Goal: Task Accomplishment & Management: Manage account settings

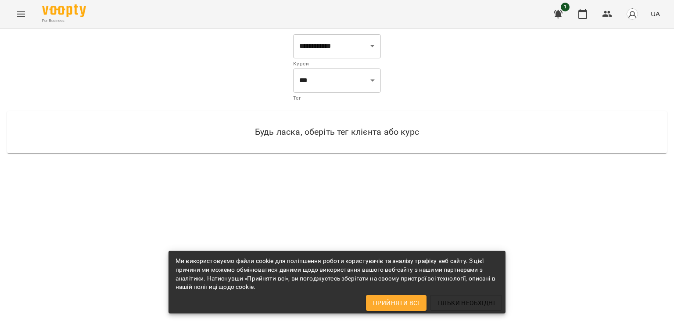
click at [17, 13] on icon "Menu" at bounding box center [21, 14] width 11 height 11
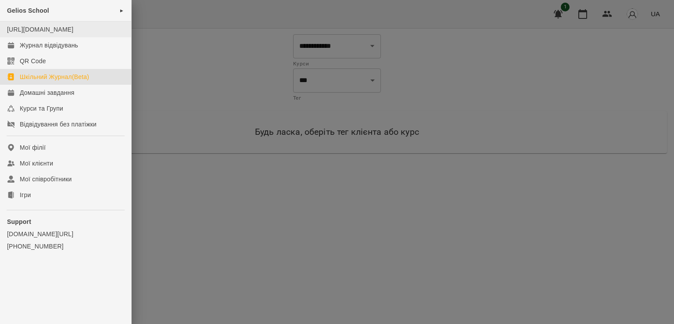
click at [40, 37] on li "[URL][DOMAIN_NAME]" at bounding box center [65, 30] width 131 height 16
click at [42, 27] on link "[URL][DOMAIN_NAME]" at bounding box center [40, 29] width 66 height 7
click at [43, 50] on div "Журнал відвідувань" at bounding box center [49, 45] width 58 height 9
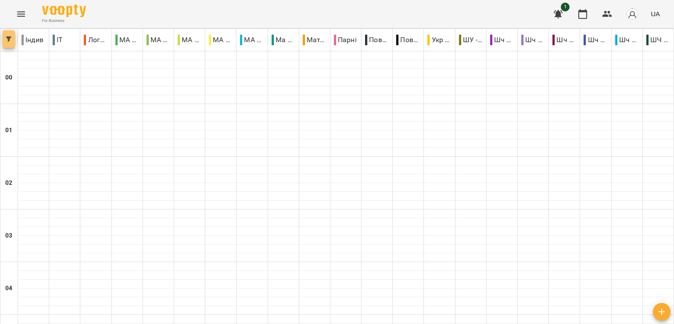
click at [11, 37] on icon "button" at bounding box center [8, 38] width 5 height 5
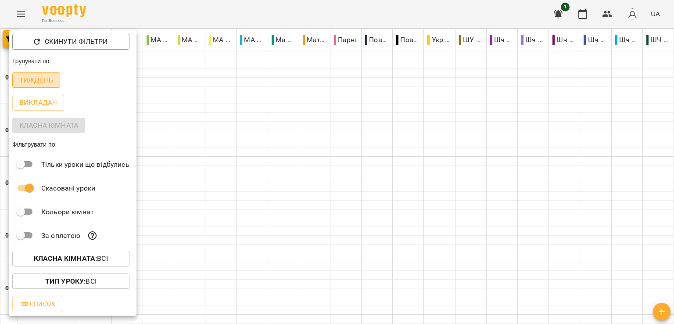
click at [42, 86] on p "Тиждень" at bounding box center [36, 80] width 34 height 11
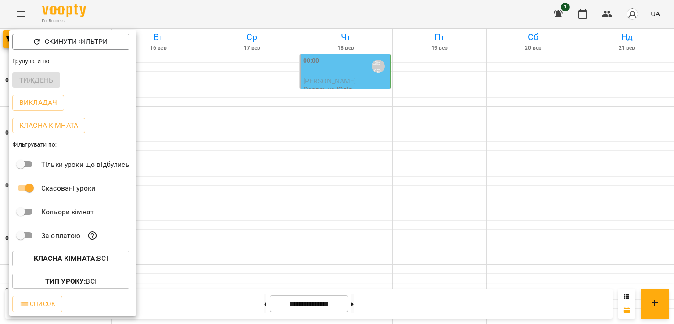
drag, startPoint x: 671, startPoint y: 58, endPoint x: 674, endPoint y: 78, distance: 19.4
click at [674, 78] on div at bounding box center [337, 162] width 674 height 324
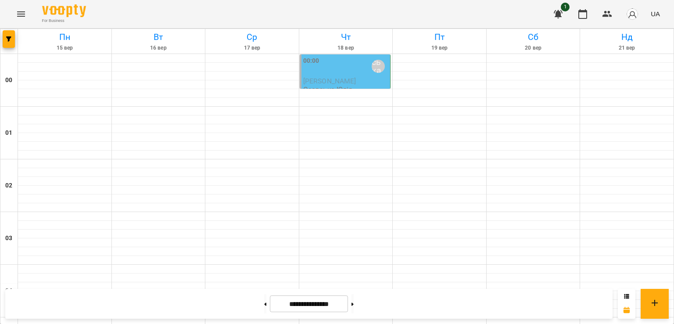
scroll to position [1034, 0]
click at [26, 12] on icon "Menu" at bounding box center [21, 14] width 11 height 11
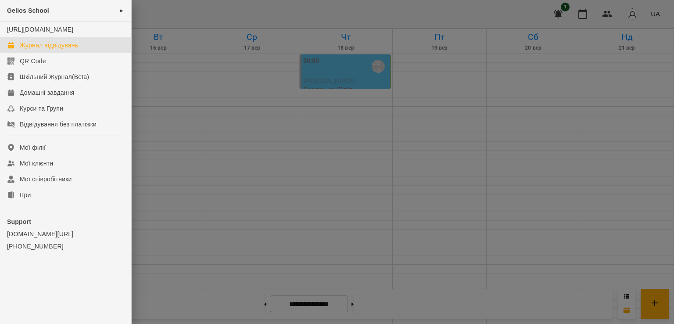
click at [277, 174] on div at bounding box center [337, 162] width 674 height 324
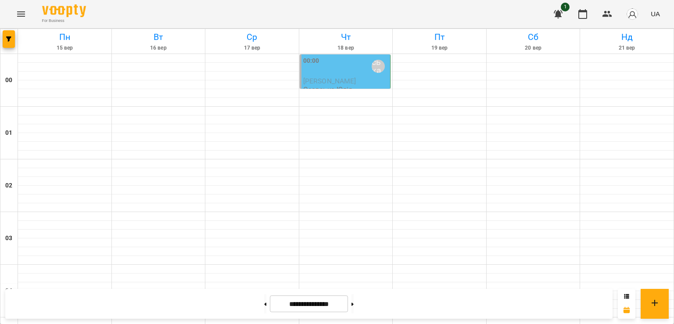
scroll to position [859, 0]
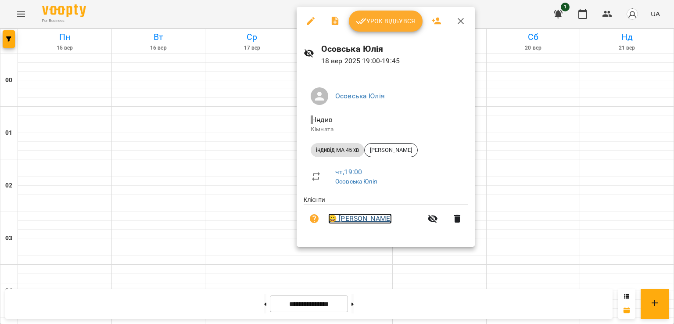
click at [352, 220] on link "😀 Комаренко Емілія" at bounding box center [360, 218] width 64 height 11
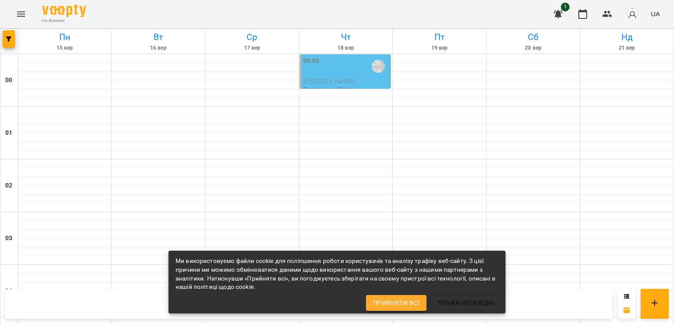
click at [266, 100] on div at bounding box center [253, 102] width 94 height 9
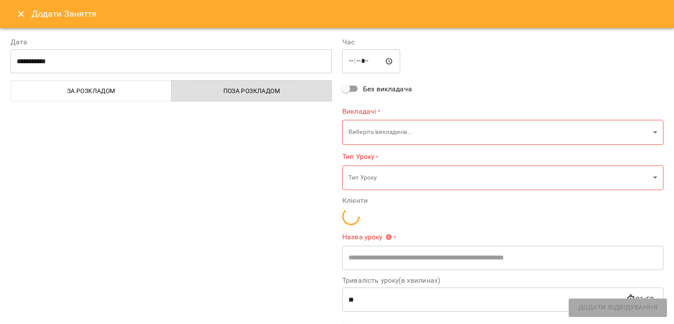
type input "**********"
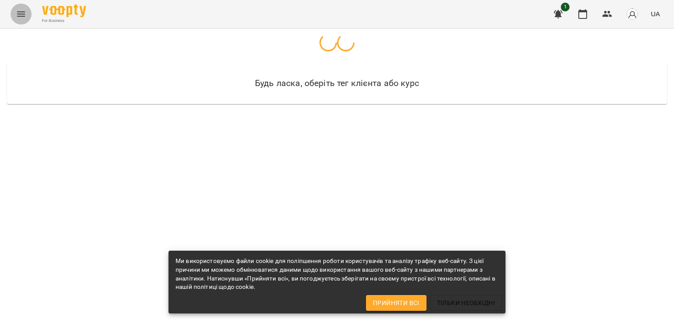
click at [23, 10] on icon "Menu" at bounding box center [21, 14] width 11 height 11
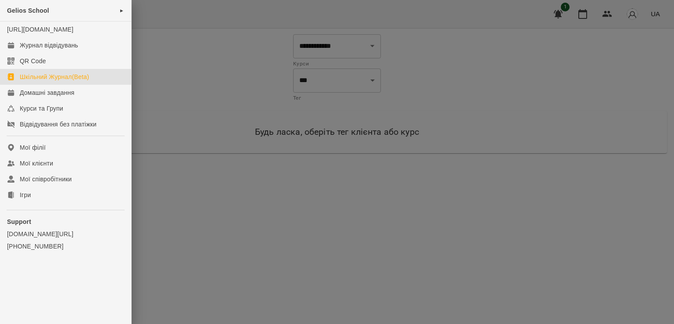
click at [26, 81] on div "Шкільний Журнал(Beta)" at bounding box center [54, 76] width 69 height 9
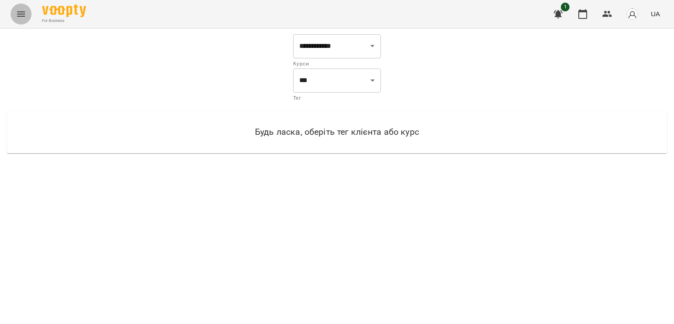
click at [19, 17] on icon "Menu" at bounding box center [21, 14] width 11 height 11
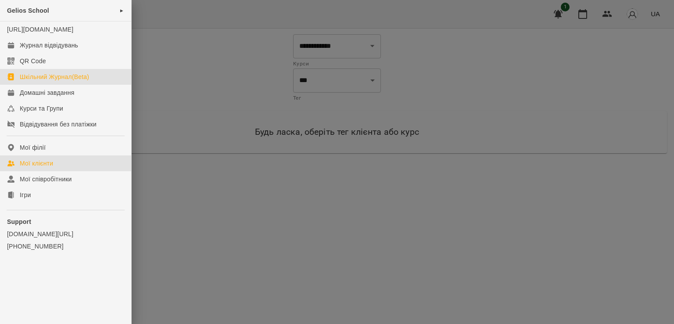
click at [56, 165] on link "Мої клієнти" at bounding box center [65, 163] width 131 height 16
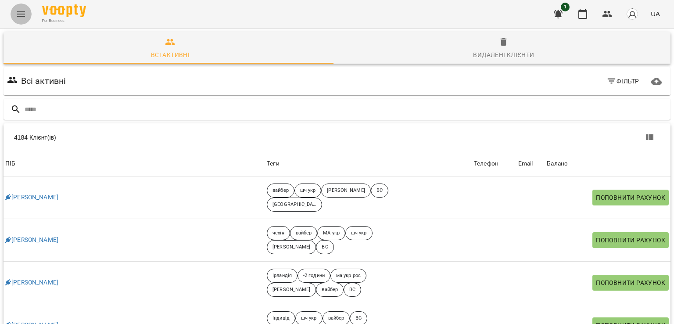
click at [19, 18] on icon "Menu" at bounding box center [21, 14] width 11 height 11
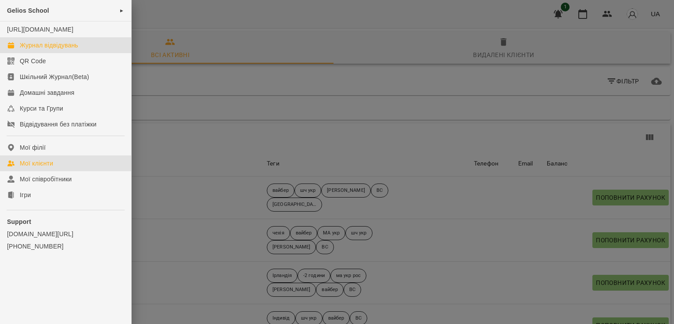
click at [47, 50] on div "Журнал відвідувань" at bounding box center [49, 45] width 58 height 9
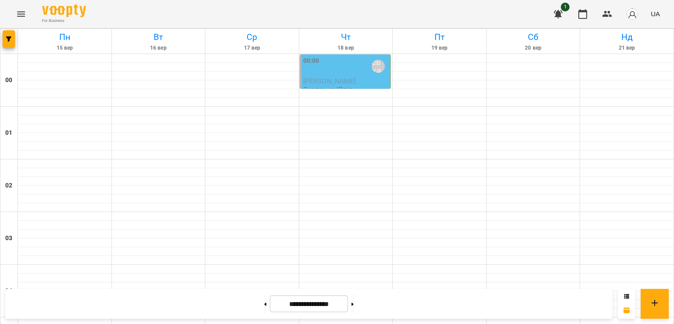
click at [357, 79] on span "[PERSON_NAME]" at bounding box center [329, 81] width 53 height 8
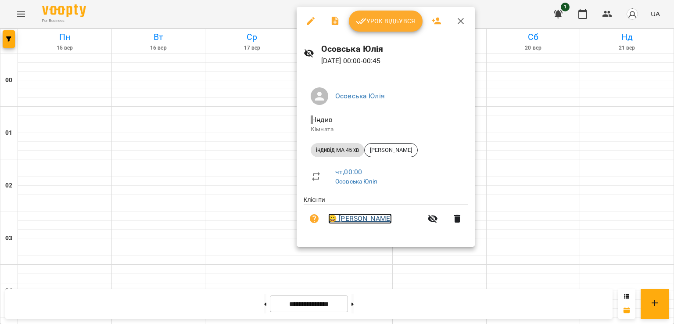
click at [355, 224] on link "😀 [PERSON_NAME]" at bounding box center [360, 218] width 64 height 11
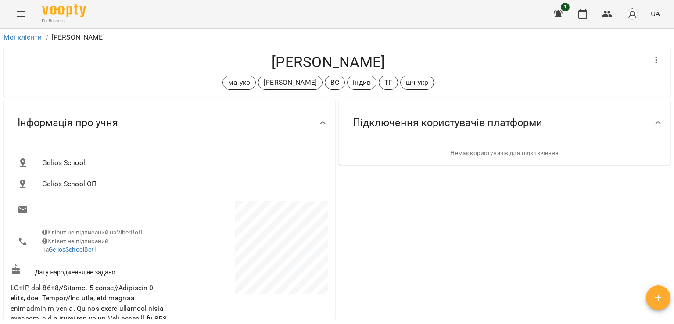
click at [674, 68] on div "**********" at bounding box center [337, 191] width 674 height 324
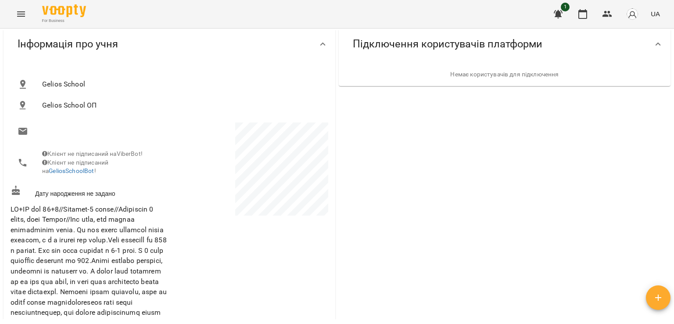
scroll to position [85, 0]
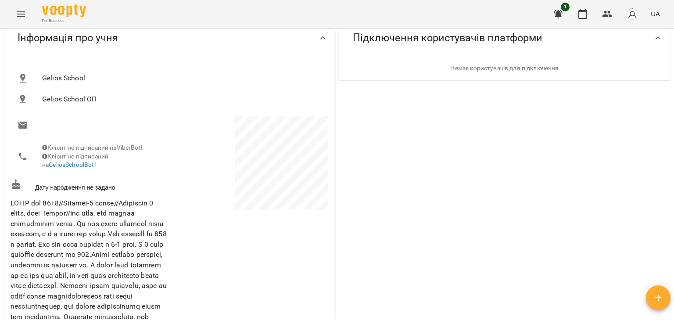
drag, startPoint x: 674, startPoint y: 130, endPoint x: 669, endPoint y: 87, distance: 43.3
click at [669, 87] on div "**********" at bounding box center [337, 191] width 674 height 324
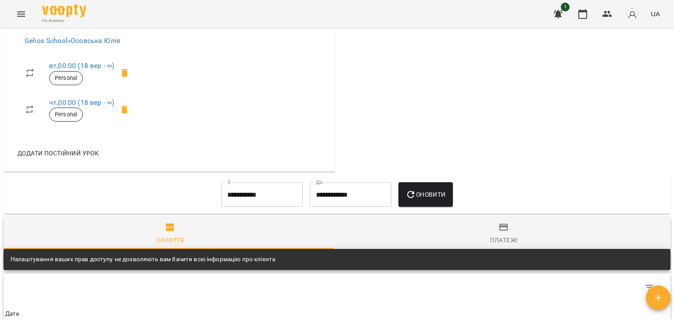
scroll to position [0, 0]
